Goal: Information Seeking & Learning: Learn about a topic

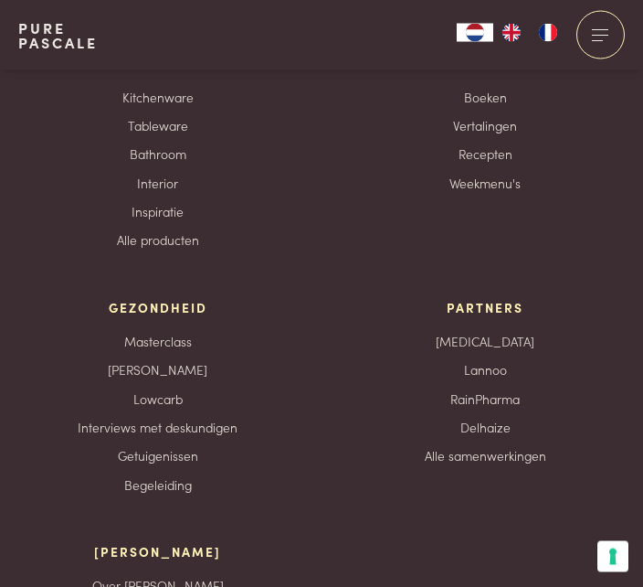
scroll to position [3577, 0]
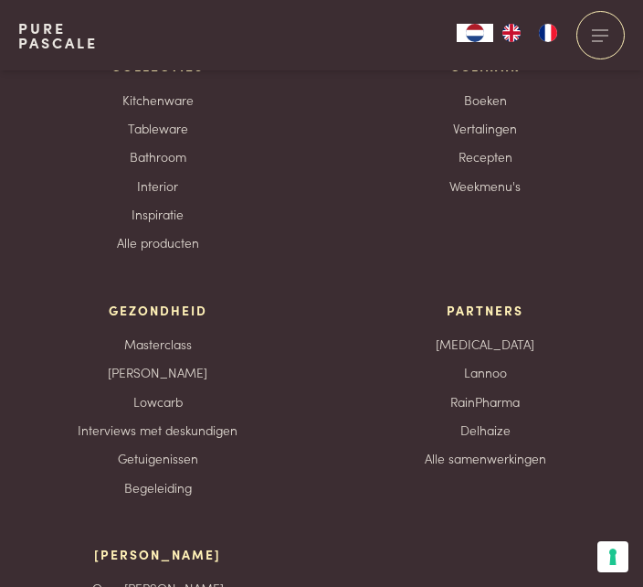
click at [224, 439] on link "Interviews met deskundigen" at bounding box center [158, 429] width 160 height 19
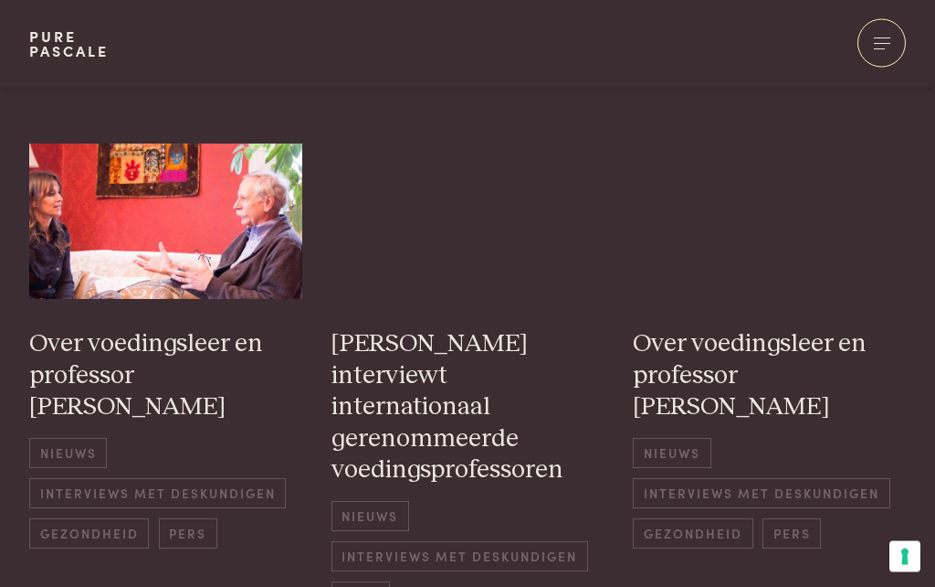
scroll to position [905, 0]
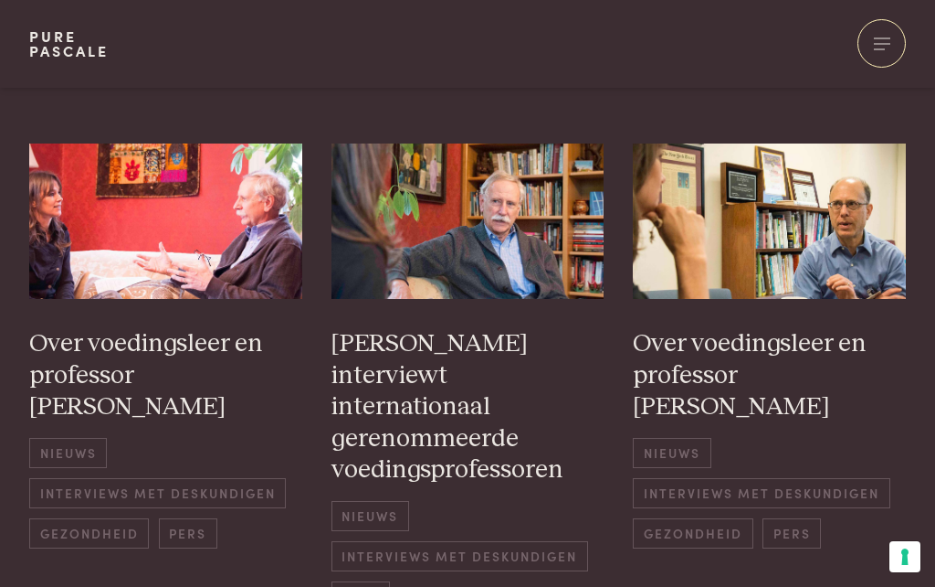
click at [642, 334] on h3 "Over voedingsleer en professor [PERSON_NAME]" at bounding box center [769, 375] width 273 height 95
click at [460, 365] on h3 "[PERSON_NAME] interviewt internationaal gerenommeerde voedingsprofessoren" at bounding box center [468, 407] width 273 height 158
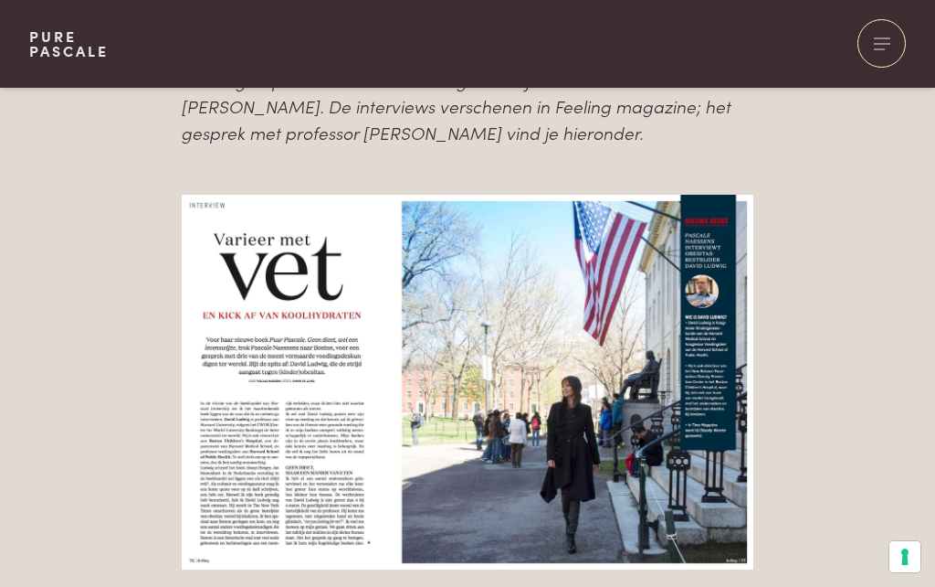
scroll to position [1656, 0]
